Goal: Transaction & Acquisition: Book appointment/travel/reservation

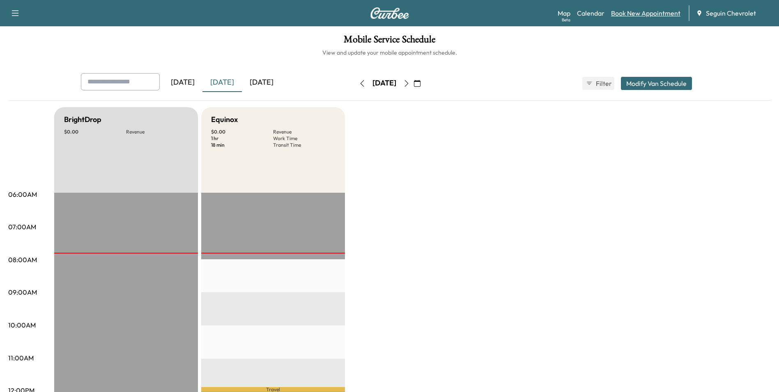
click at [660, 10] on link "Book New Appointment" at bounding box center [645, 13] width 69 height 10
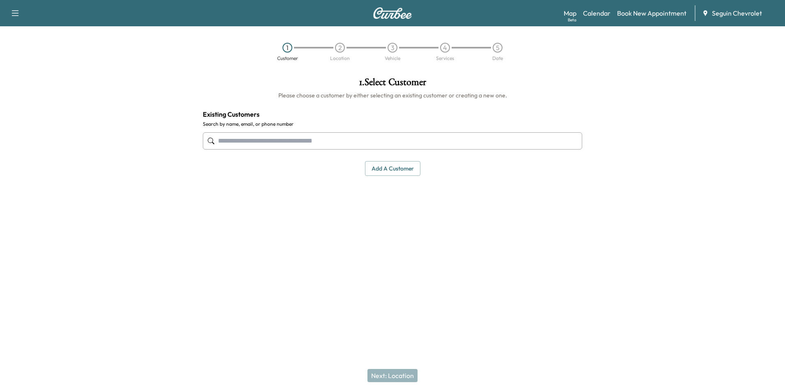
click at [248, 140] on input "text" at bounding box center [392, 140] width 379 height 17
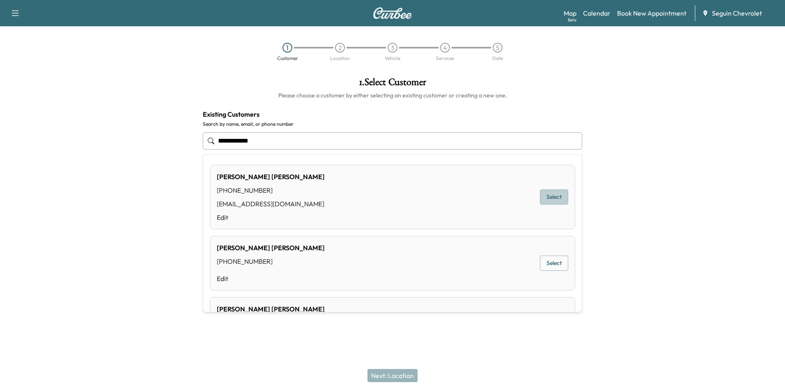
click at [550, 202] on button "Select" at bounding box center [554, 196] width 28 height 15
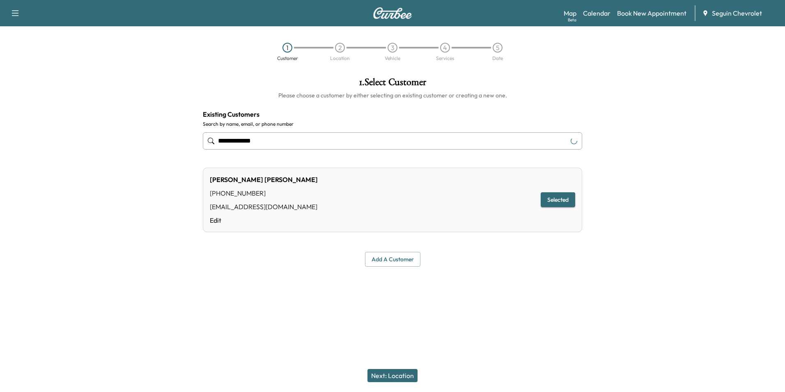
type input "**********"
click at [552, 203] on button "Selected" at bounding box center [558, 199] width 34 height 15
click at [394, 377] on button "Next: Location" at bounding box center [392, 375] width 50 height 13
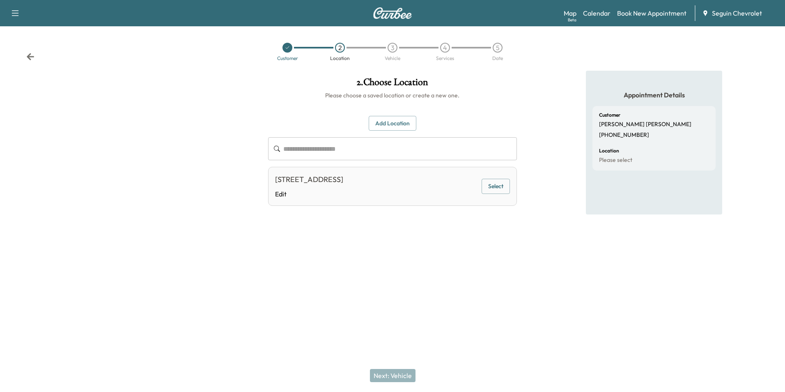
click at [503, 188] on button "Select" at bounding box center [495, 186] width 28 height 15
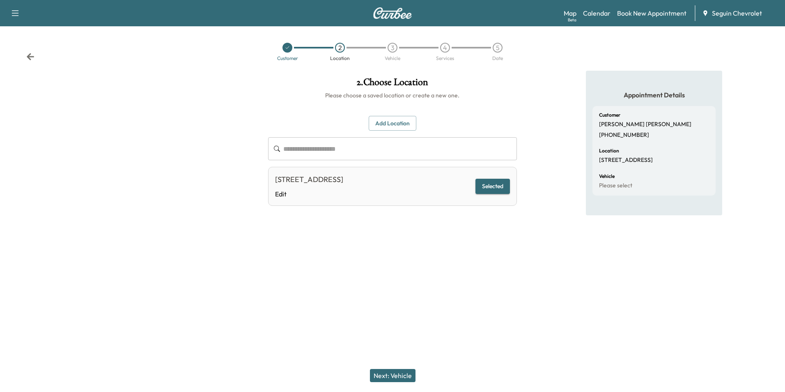
click at [403, 379] on button "Next: Vehicle" at bounding box center [393, 375] width 46 height 13
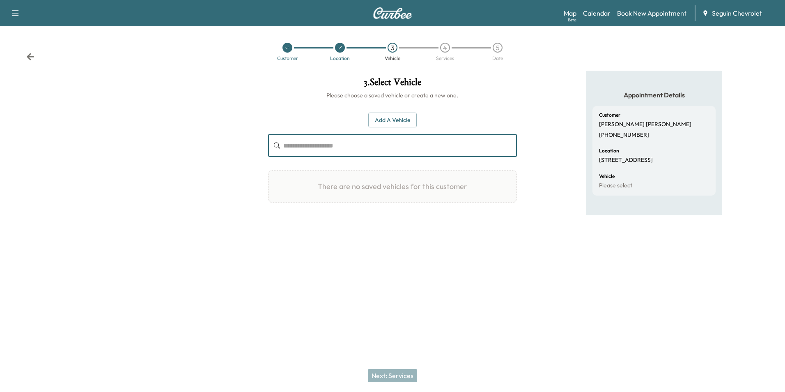
click at [343, 143] on input "text" at bounding box center [399, 145] width 233 height 23
type input "*"
type input "**********"
click at [440, 232] on div "**********" at bounding box center [391, 169] width 261 height 196
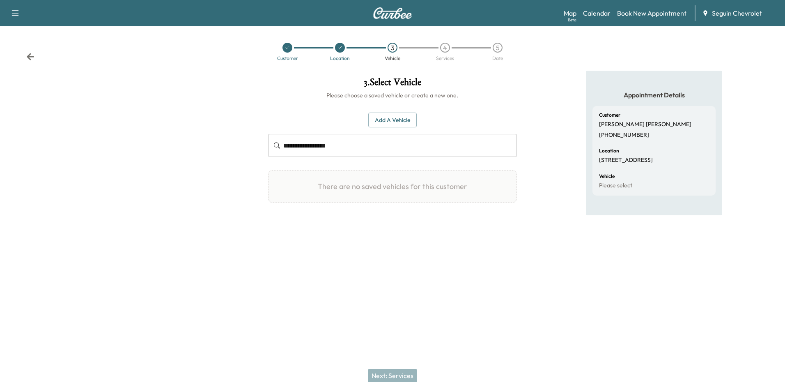
click at [391, 126] on button "Add a Vehicle" at bounding box center [392, 119] width 48 height 15
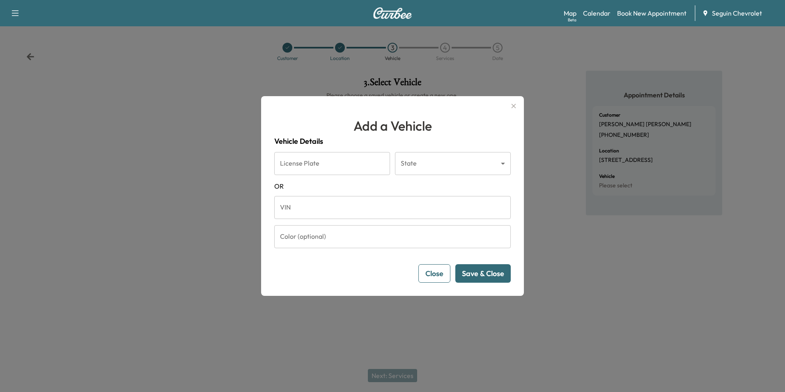
click at [445, 210] on input "VIN" at bounding box center [392, 207] width 236 height 23
type input "**********"
click at [484, 273] on button "Save & Close" at bounding box center [482, 273] width 55 height 18
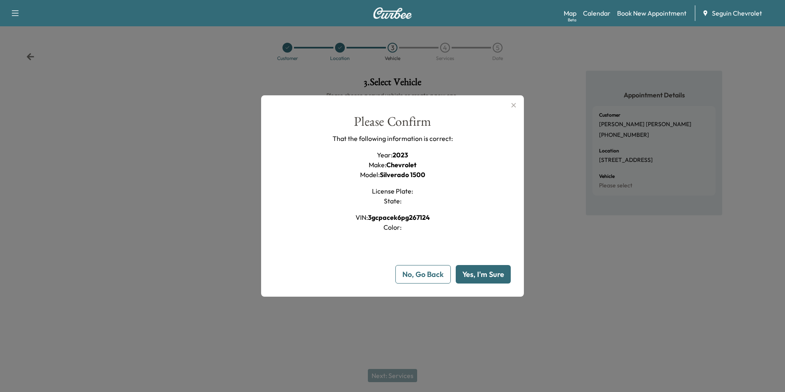
click at [485, 274] on button "Yes, I'm Sure" at bounding box center [483, 274] width 55 height 18
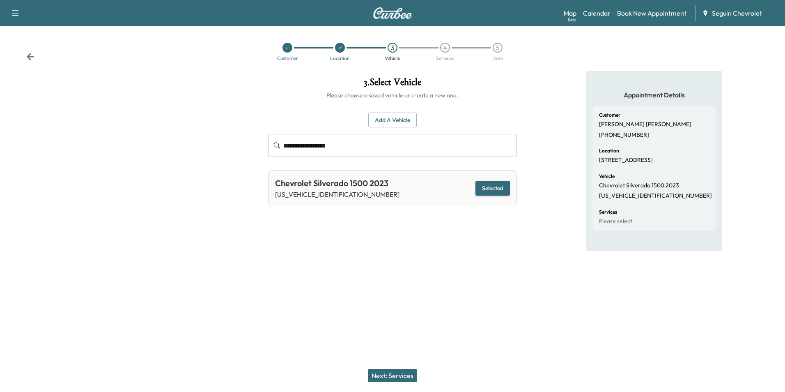
click at [391, 373] on button "Next: Services" at bounding box center [392, 375] width 49 height 13
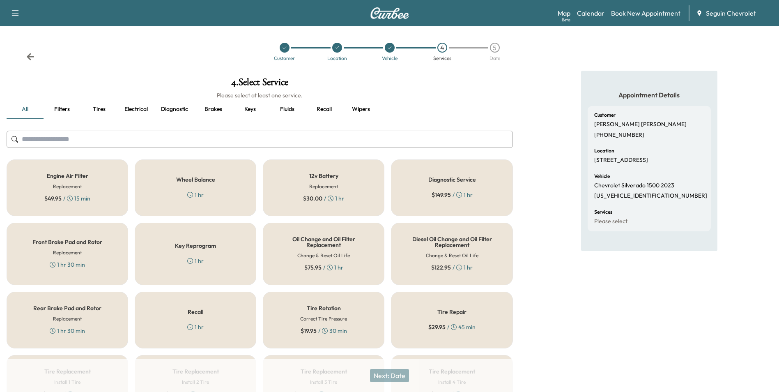
click at [220, 318] on div "Recall 1 hr" at bounding box center [195, 319] width 121 height 57
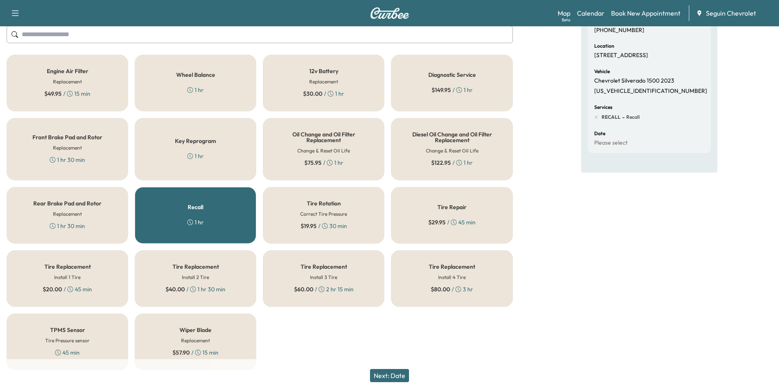
scroll to position [116, 0]
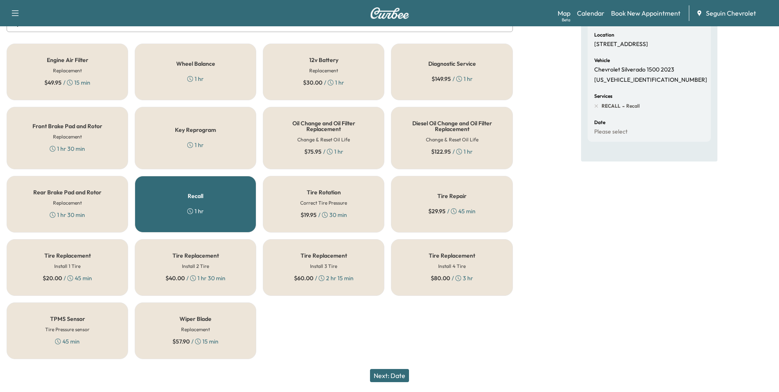
click at [389, 374] on button "Next: Date" at bounding box center [389, 375] width 39 height 13
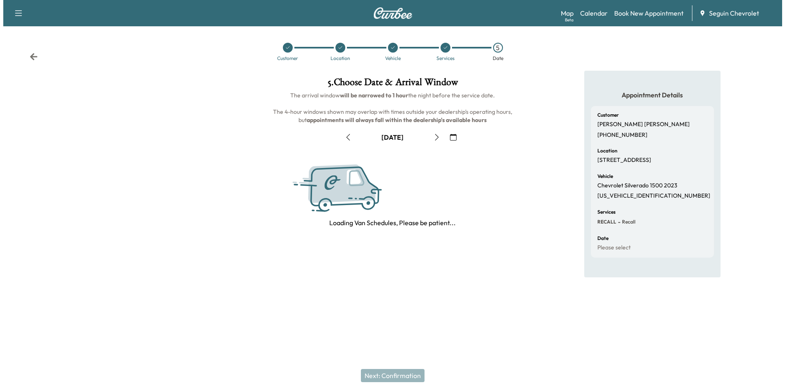
scroll to position [0, 0]
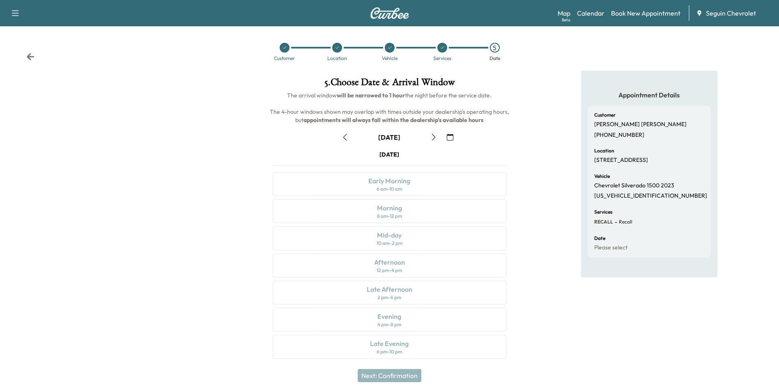
click at [452, 139] on icon "button" at bounding box center [450, 137] width 7 height 7
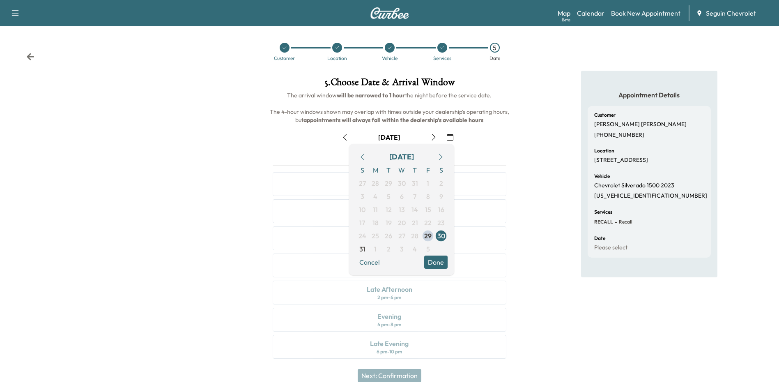
click at [440, 155] on icon "button" at bounding box center [440, 156] width 7 height 7
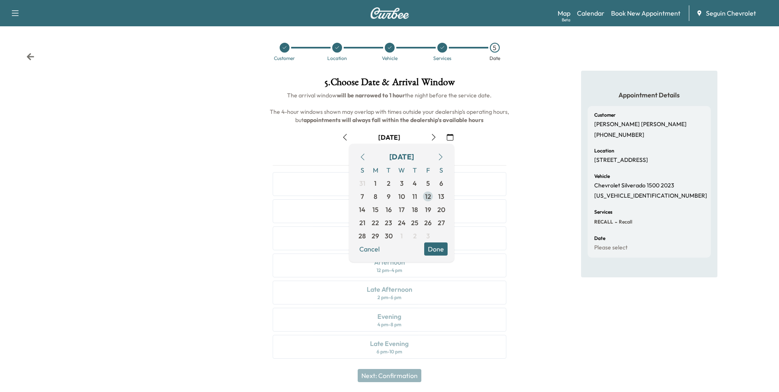
click at [431, 195] on span "12" at bounding box center [428, 196] width 6 height 10
click at [440, 249] on button "Done" at bounding box center [435, 248] width 23 height 13
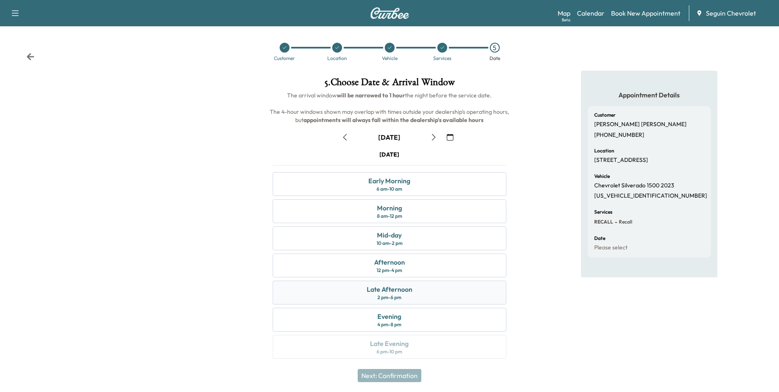
click at [417, 289] on div "Late Afternoon 2 pm - 6 pm" at bounding box center [389, 292] width 233 height 24
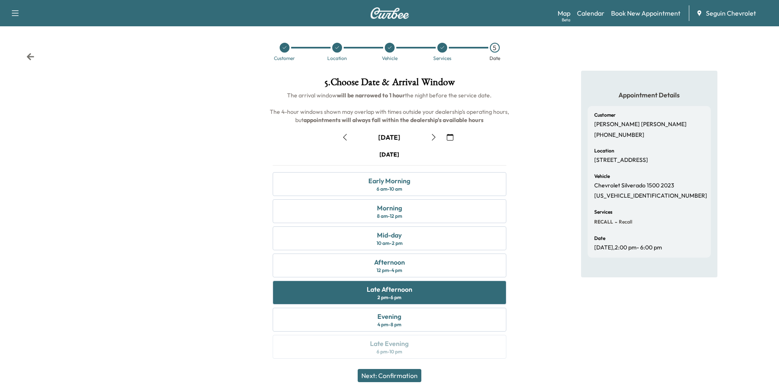
click at [402, 377] on button "Next: Confirmation" at bounding box center [389, 375] width 64 height 13
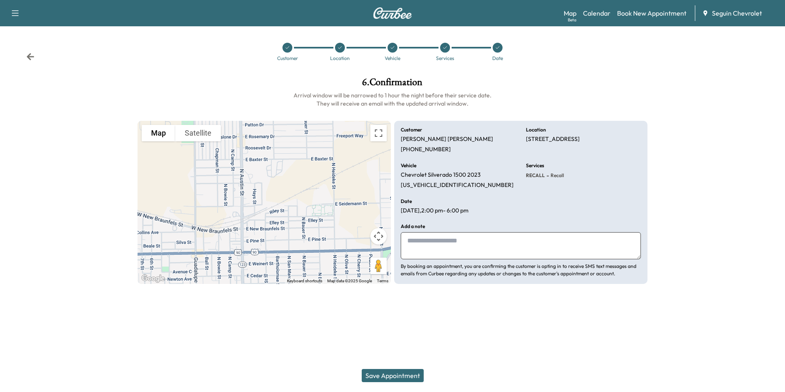
click at [413, 242] on textarea at bounding box center [521, 245] width 240 height 27
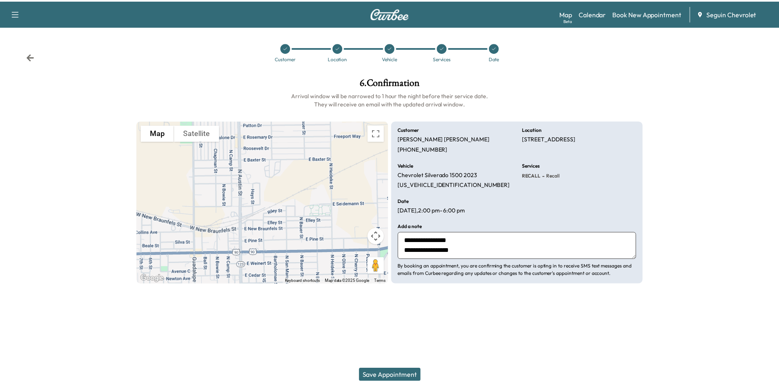
scroll to position [6, 0]
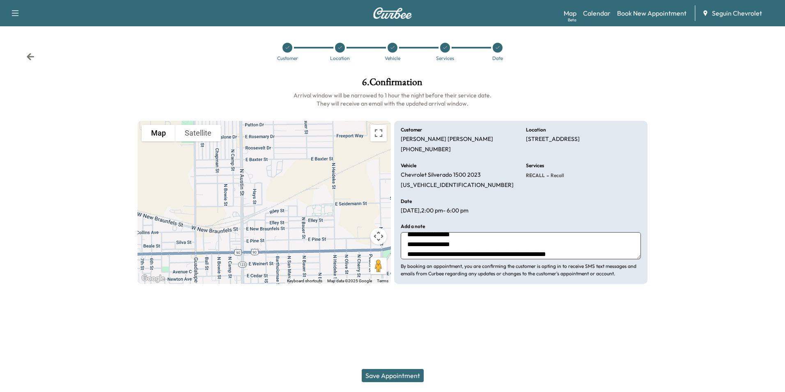
type textarea "**********"
click at [388, 371] on button "Save Appointment" at bounding box center [393, 375] width 62 height 13
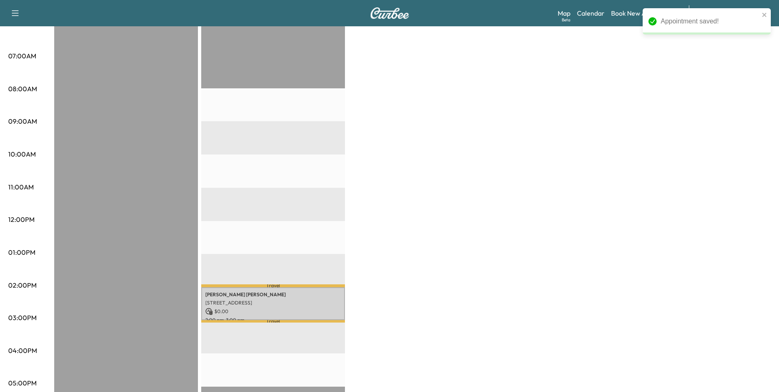
scroll to position [205, 0]
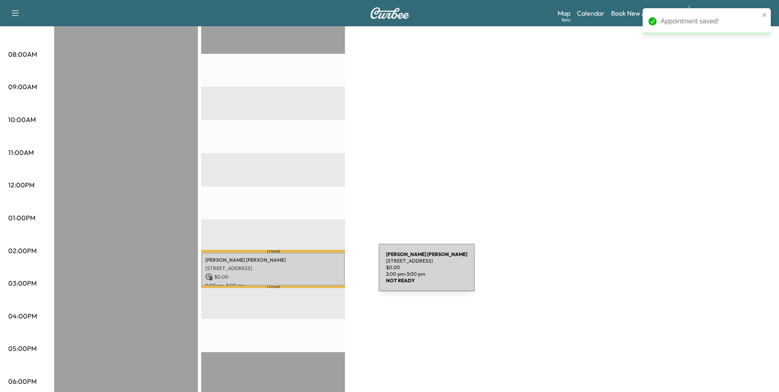
click at [316, 273] on p "$ 0.00" at bounding box center [272, 276] width 135 height 7
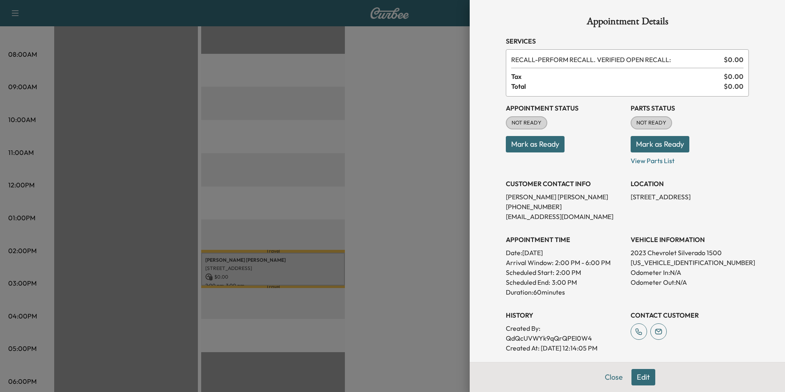
click at [403, 269] on div at bounding box center [392, 196] width 785 height 392
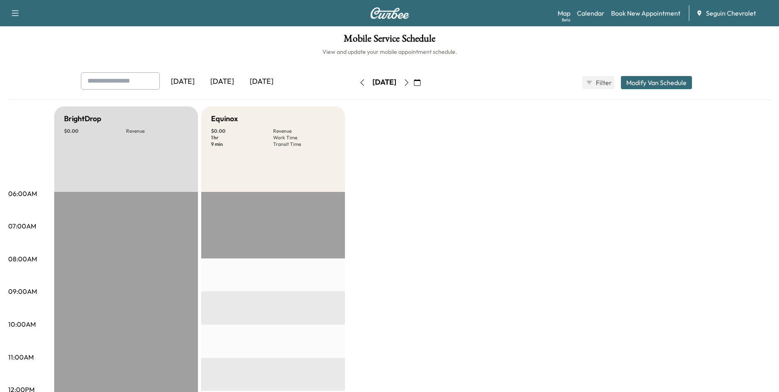
scroll to position [0, 0]
click at [359, 86] on icon "button" at bounding box center [362, 83] width 7 height 7
click at [359, 85] on icon "button" at bounding box center [362, 83] width 7 height 7
click at [355, 85] on div "[DATE]" at bounding box center [384, 83] width 58 height 13
click at [360, 85] on icon "button" at bounding box center [362, 83] width 4 height 7
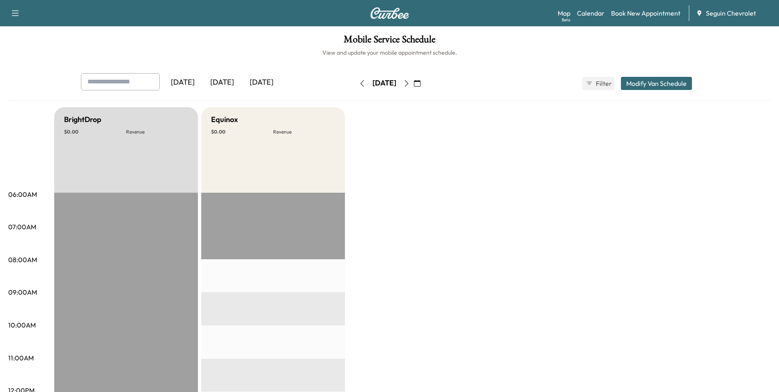
click at [359, 84] on icon "button" at bounding box center [362, 83] width 7 height 7
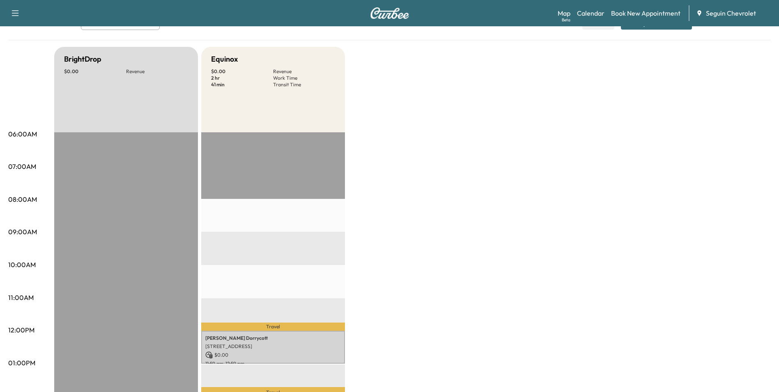
scroll to position [41, 0]
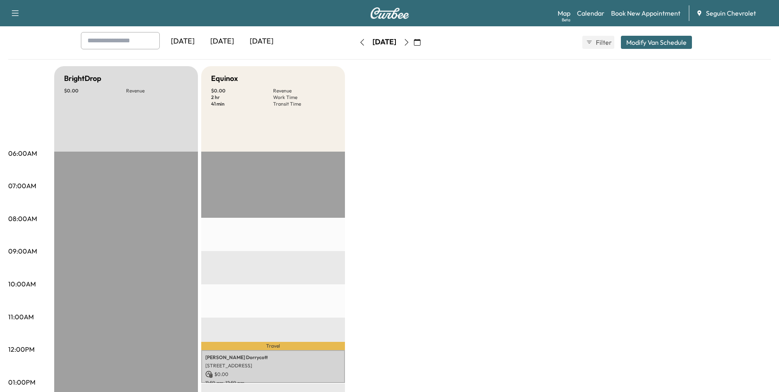
click at [225, 41] on div "[DATE]" at bounding box center [221, 41] width 39 height 19
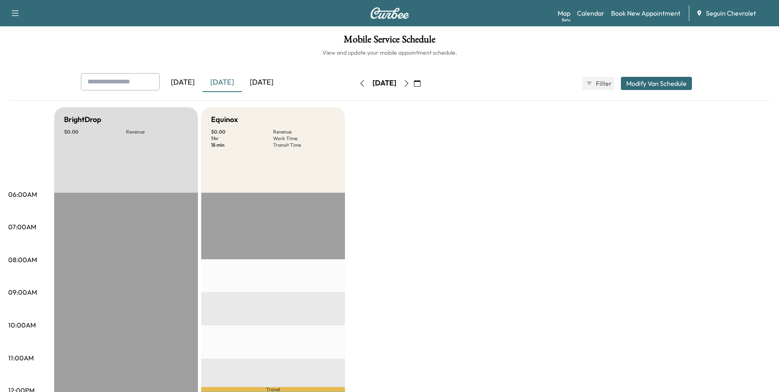
click at [410, 86] on icon "button" at bounding box center [406, 83] width 7 height 7
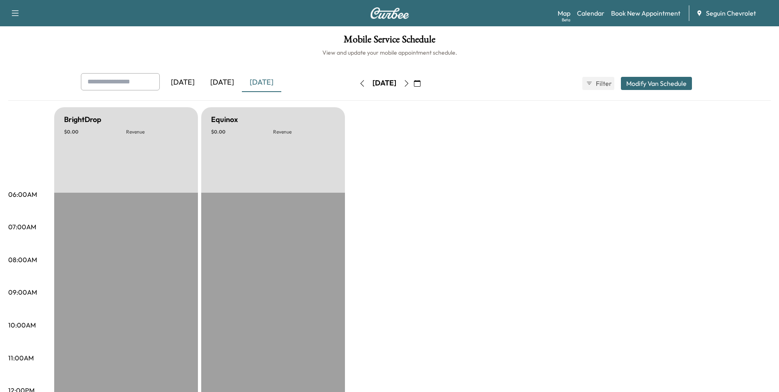
click at [413, 86] on button "button" at bounding box center [406, 83] width 14 height 13
click at [410, 86] on icon "button" at bounding box center [406, 83] width 7 height 7
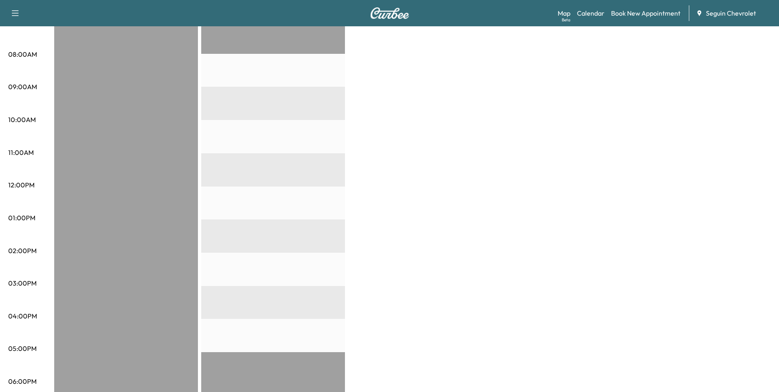
scroll to position [41, 0]
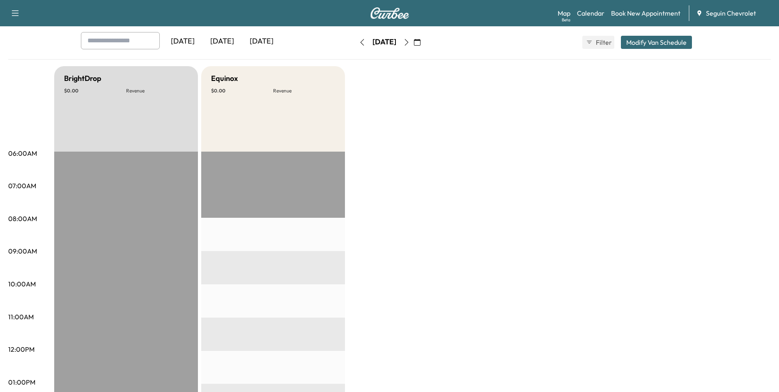
click at [410, 45] on icon "button" at bounding box center [406, 42] width 7 height 7
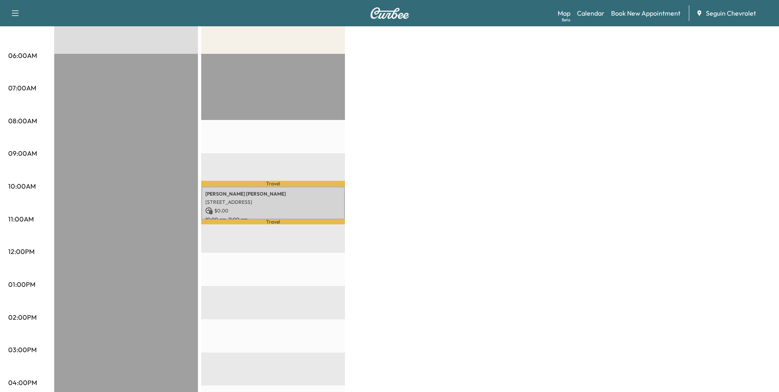
scroll to position [41, 0]
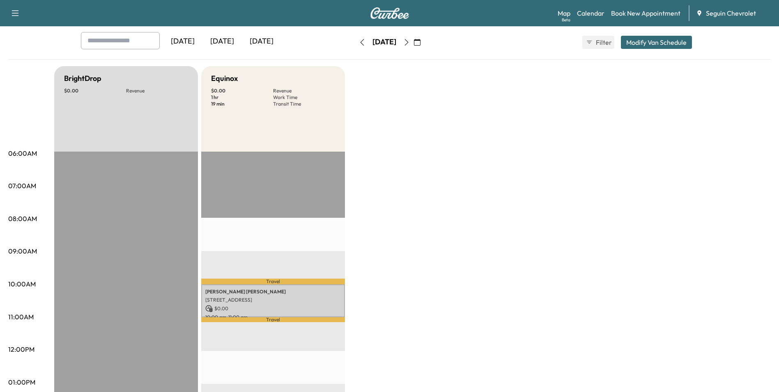
click at [410, 44] on icon "button" at bounding box center [406, 42] width 7 height 7
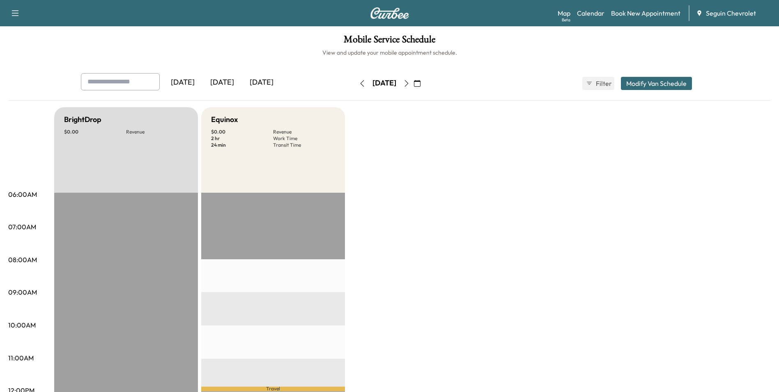
click at [410, 82] on icon "button" at bounding box center [406, 83] width 7 height 7
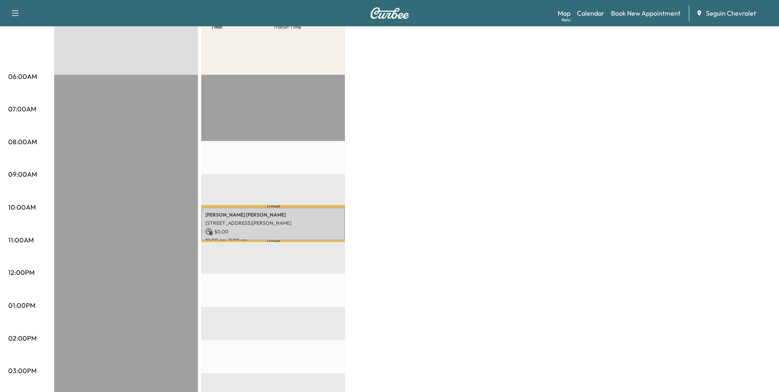
scroll to position [41, 0]
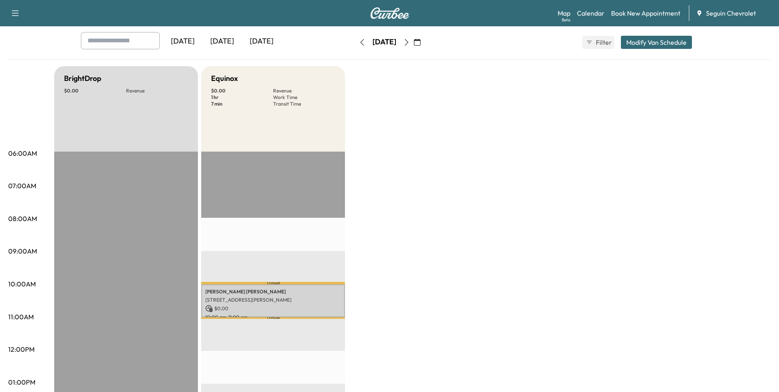
click at [408, 45] on icon "button" at bounding box center [406, 42] width 4 height 7
